Goal: Task Accomplishment & Management: Complete application form

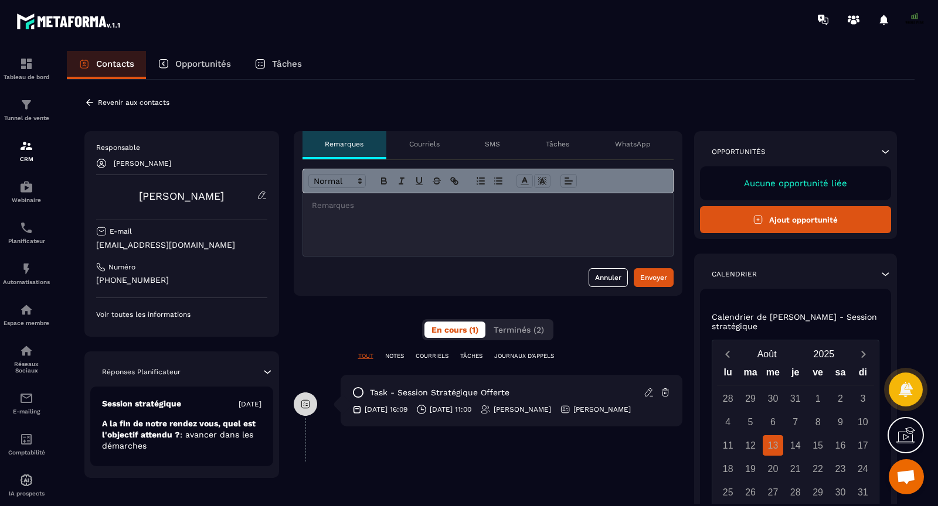
scroll to position [8880, 0]
click at [779, 223] on button "Ajout opportunité" at bounding box center [796, 219] width 192 height 27
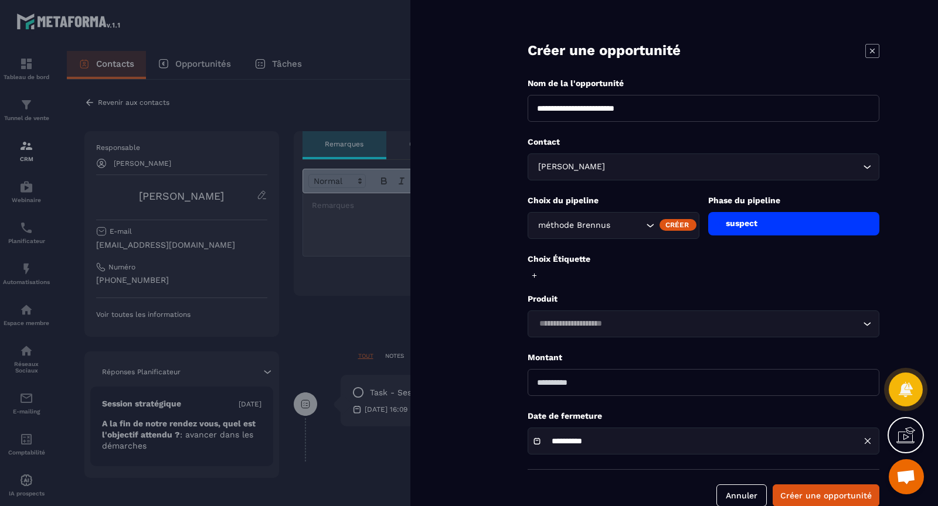
click at [734, 218] on div "suspect" at bounding box center [794, 223] width 172 height 23
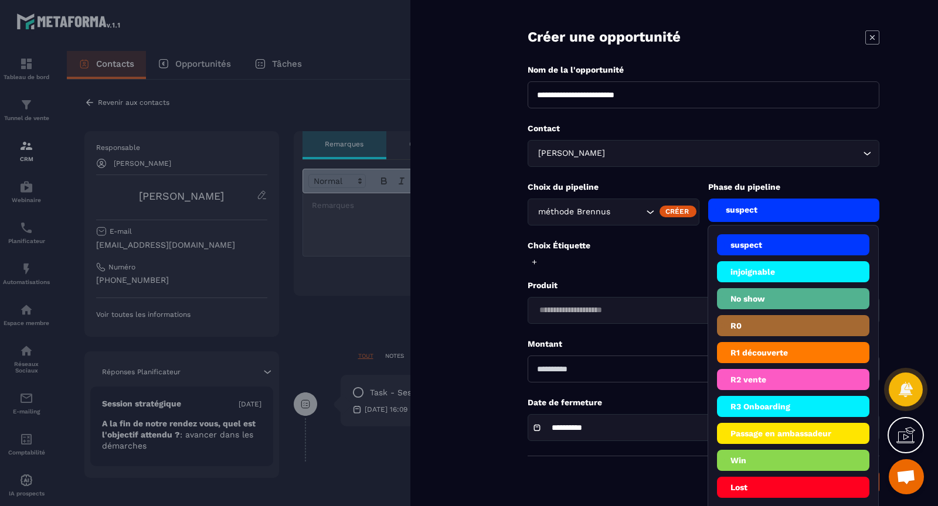
scroll to position [15, 0]
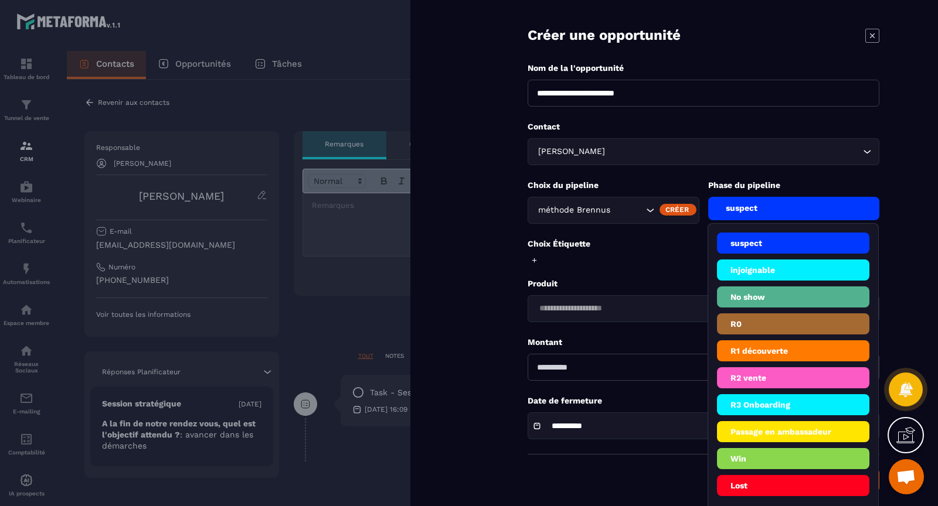
click at [743, 421] on li "R3 Onboarding" at bounding box center [793, 431] width 153 height 21
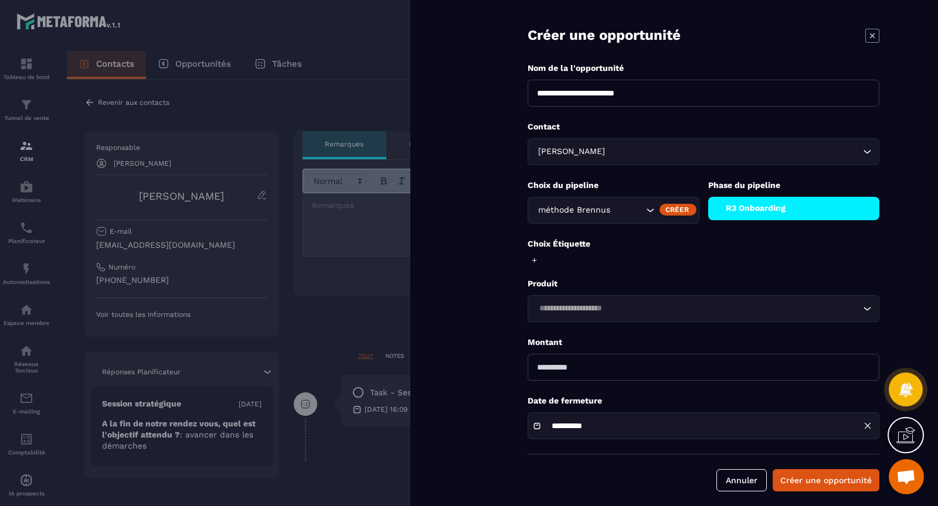
click at [532, 264] on div "Choix Étiquette" at bounding box center [703, 253] width 352 height 28
click at [534, 260] on icon at bounding box center [534, 261] width 8 height 8
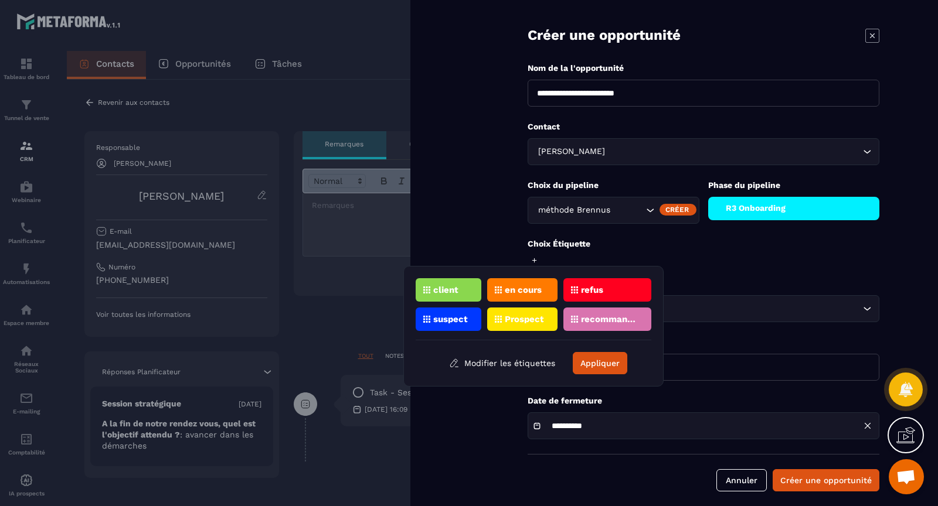
click at [457, 289] on p "client" at bounding box center [445, 290] width 25 height 8
click at [599, 360] on button "Appliquer" at bounding box center [600, 363] width 55 height 22
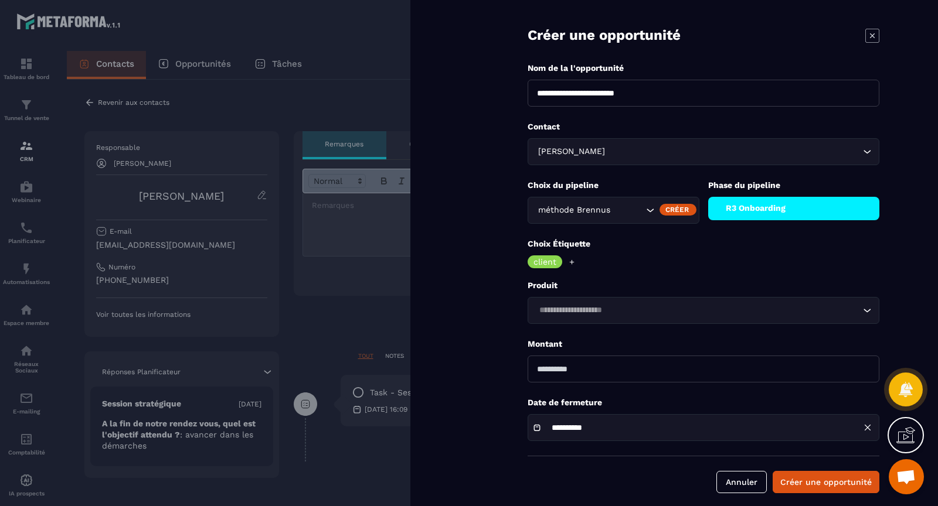
click at [552, 372] on input "number" at bounding box center [703, 369] width 352 height 27
type input "****"
click at [590, 347] on p "Montant" at bounding box center [703, 344] width 352 height 11
click at [594, 316] on div "Loading..." at bounding box center [703, 310] width 352 height 27
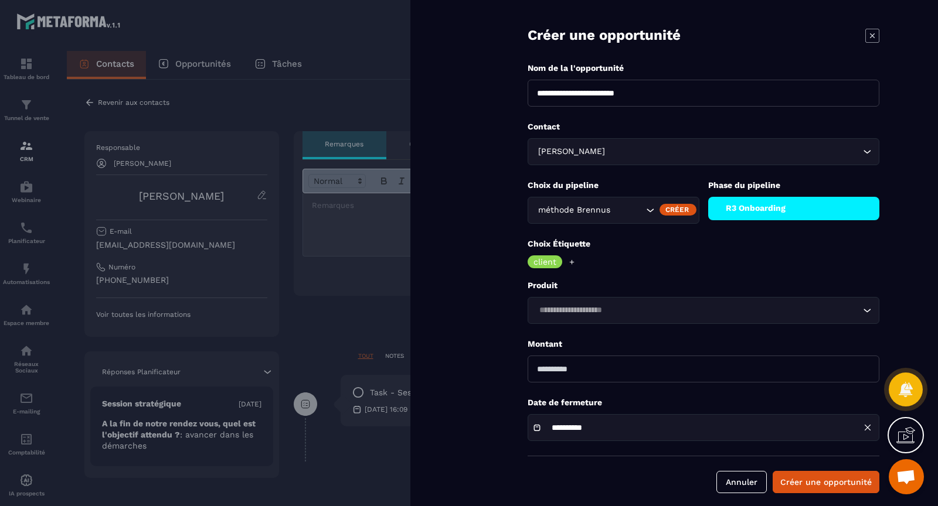
click at [602, 343] on p "Montant" at bounding box center [703, 344] width 352 height 11
click at [625, 424] on input "**********" at bounding box center [590, 428] width 88 height 9
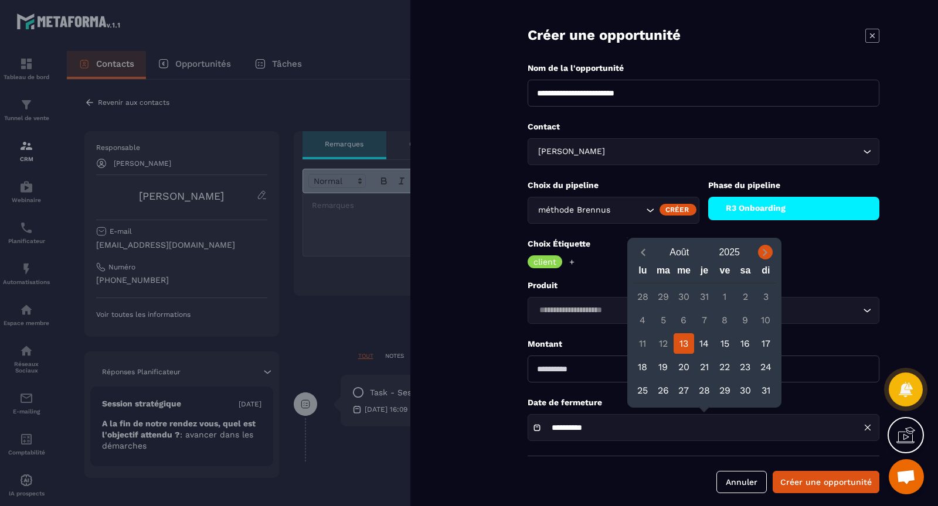
click at [760, 251] on icon "Next month" at bounding box center [765, 253] width 12 height 12
click at [653, 390] on div "30" at bounding box center [663, 390] width 21 height 21
type input "**********"
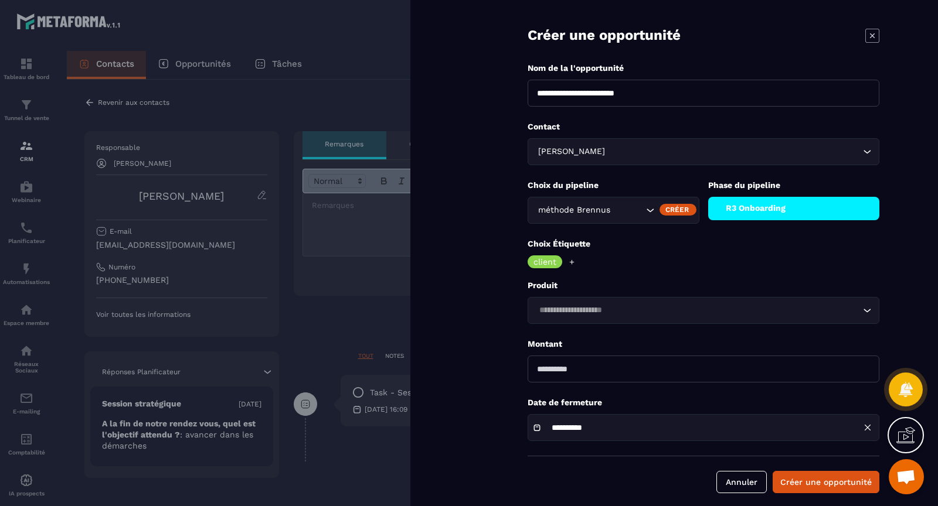
click at [671, 397] on p "Date de fermeture" at bounding box center [703, 402] width 352 height 11
click at [747, 212] on div "R3 Onboarding" at bounding box center [794, 208] width 172 height 23
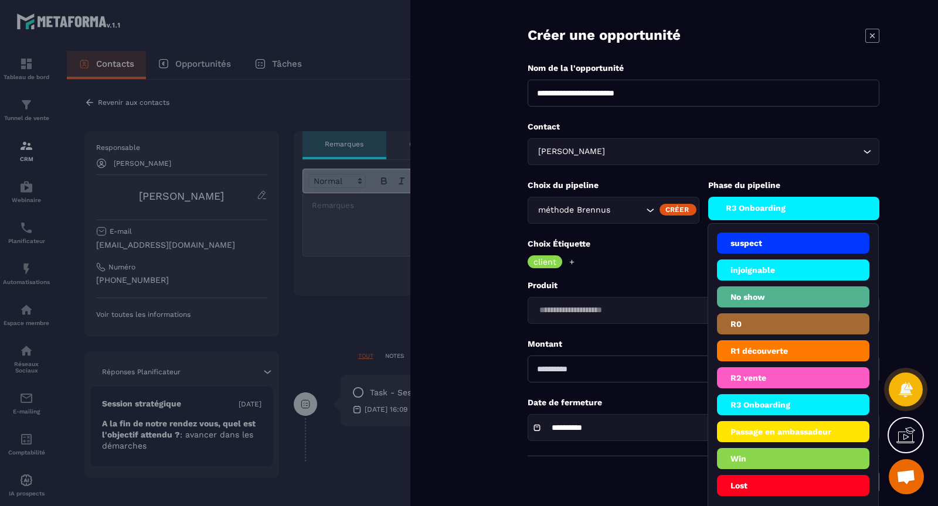
click at [669, 283] on p "Produit" at bounding box center [703, 285] width 352 height 11
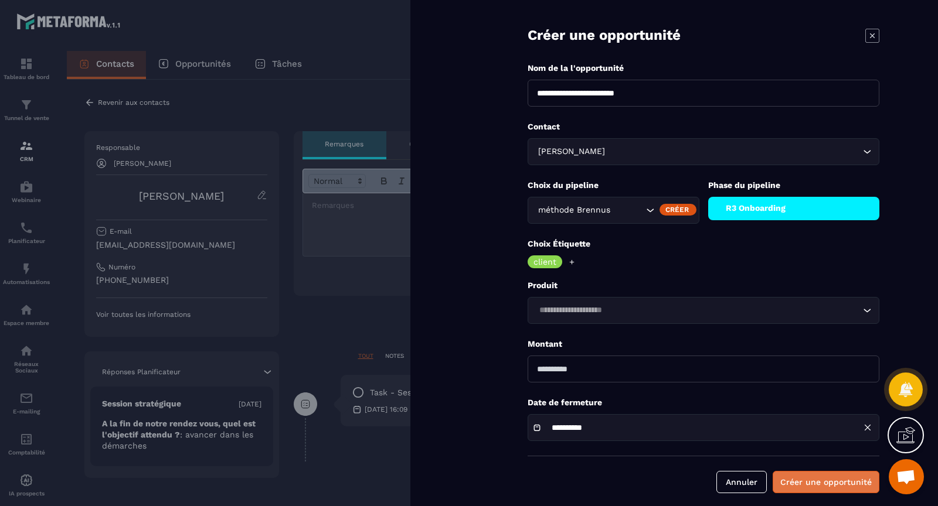
click at [793, 480] on button "Créer une opportunité" at bounding box center [825, 482] width 107 height 22
